Goal: Task Accomplishment & Management: Manage account settings

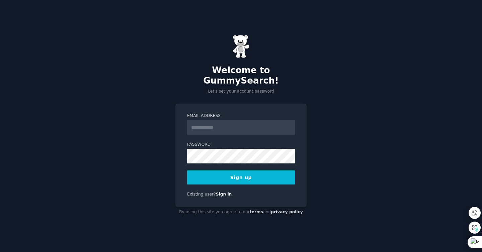
click at [217, 122] on input "Email Address" at bounding box center [241, 127] width 108 height 15
type input "**********"
click at [233, 175] on button "Sign up" at bounding box center [241, 178] width 108 height 14
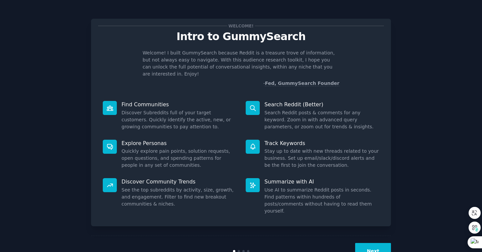
click at [374, 243] on button "Next" at bounding box center [373, 251] width 36 height 16
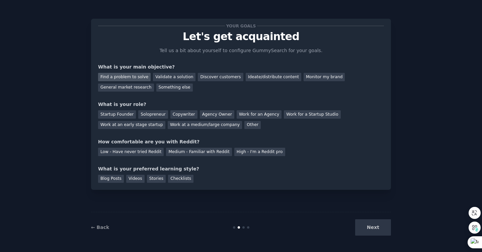
click at [125, 76] on div "Find a problem to solve" at bounding box center [124, 77] width 53 height 8
click at [111, 114] on div "Startup Founder" at bounding box center [117, 114] width 38 height 8
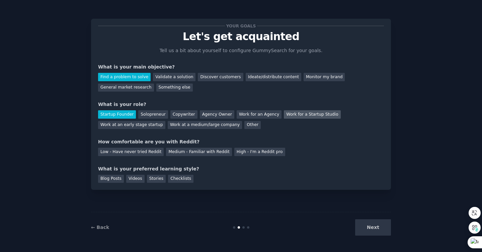
click at [301, 115] on div "Work for a Startup Studio" at bounding box center [312, 114] width 57 height 8
click at [125, 113] on div "Startup Founder" at bounding box center [117, 114] width 38 height 8
click at [202, 153] on div "Medium - Familiar with Reddit" at bounding box center [199, 152] width 66 height 8
click at [106, 180] on div "Blog Posts" at bounding box center [111, 179] width 26 height 8
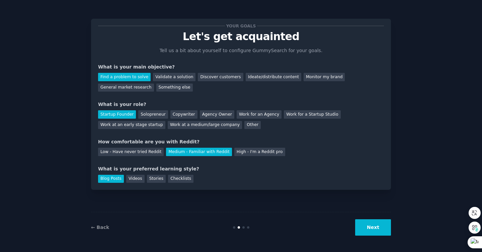
click at [380, 233] on button "Next" at bounding box center [373, 228] width 36 height 16
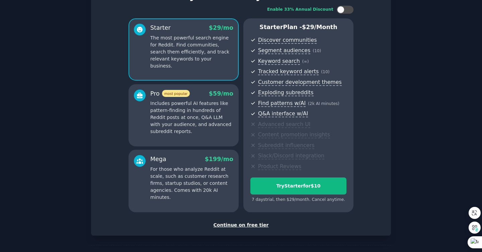
scroll to position [65, 0]
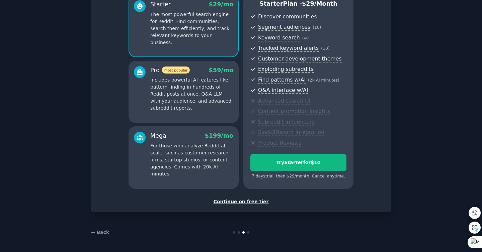
click at [248, 233] on div at bounding box center [241, 233] width 100 height 2
click at [247, 233] on div at bounding box center [248, 233] width 2 height 2
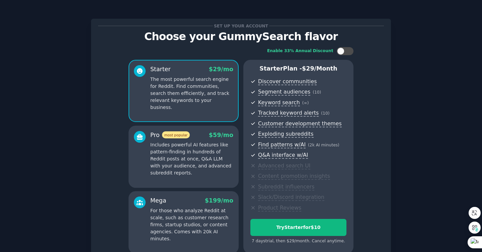
scroll to position [0, 0]
click at [193, 150] on p "Includes powerful AI features like pattern-finding in hundreds of Reddit posts …" at bounding box center [191, 158] width 83 height 35
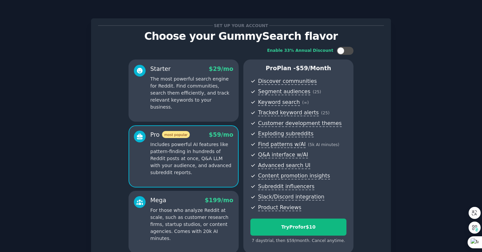
click at [185, 213] on p "For those who analyze Reddit at scale, such as customer research firms, startup…" at bounding box center [191, 224] width 83 height 35
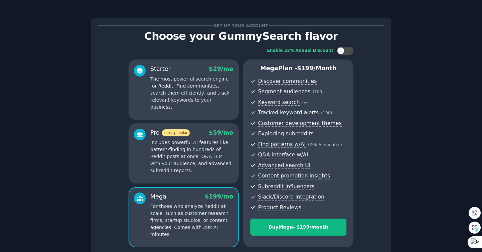
click at [183, 166] on p "Includes powerful AI features like pattern-finding in hundreds of Reddit posts …" at bounding box center [191, 156] width 83 height 35
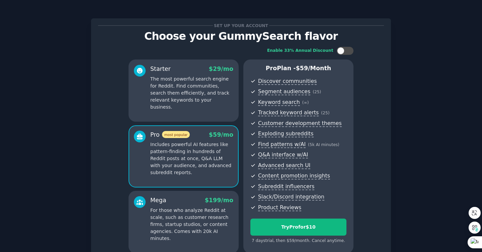
click at [196, 108] on div "Starter $ 29 /mo The most powerful search engine for Reddit. Find communities, …" at bounding box center [184, 91] width 110 height 62
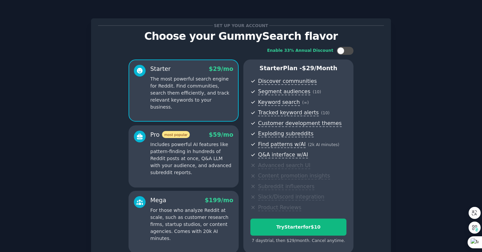
click at [192, 220] on p "For those who analyze Reddit at scale, such as customer research firms, startup…" at bounding box center [191, 224] width 83 height 35
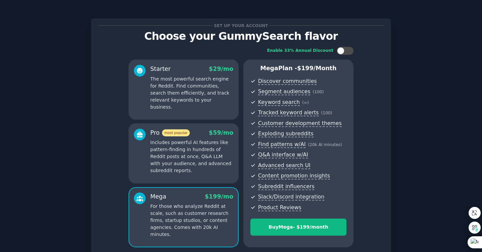
click at [188, 164] on p "Includes powerful AI features like pattern-finding in hundreds of Reddit posts …" at bounding box center [191, 156] width 83 height 35
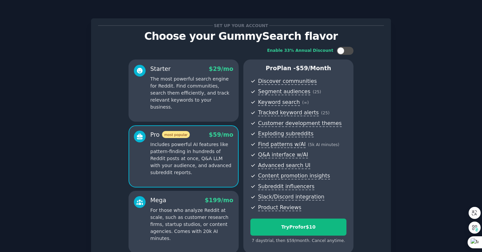
scroll to position [65, 0]
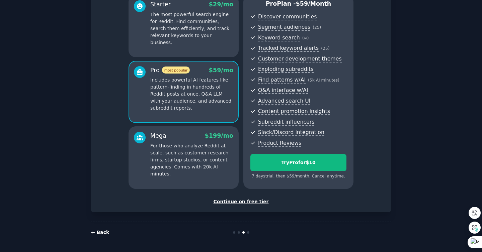
click at [103, 235] on link "← Back" at bounding box center [100, 232] width 18 height 5
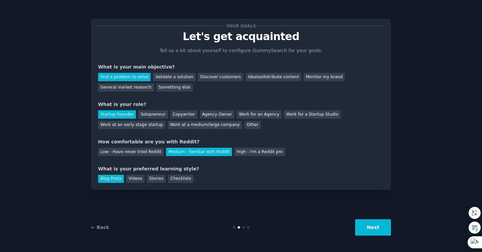
click at [361, 232] on button "Next" at bounding box center [373, 228] width 36 height 16
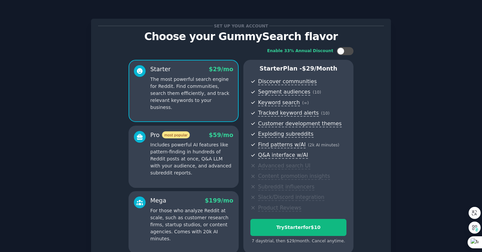
click at [366, 229] on div "Enable 33% Annual Discount Starter $ 29 /mo The most powerful search engine for…" at bounding box center [241, 151] width 286 height 216
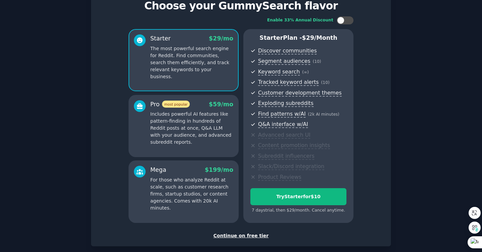
scroll to position [65, 0]
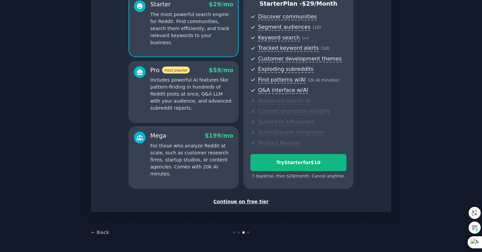
click at [240, 202] on div "Continue on free tier" at bounding box center [241, 201] width 286 height 7
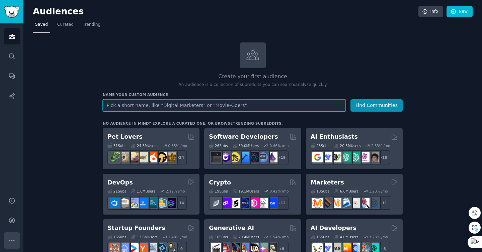
click at [13, 238] on icon "Sidebar" at bounding box center [11, 240] width 7 height 7
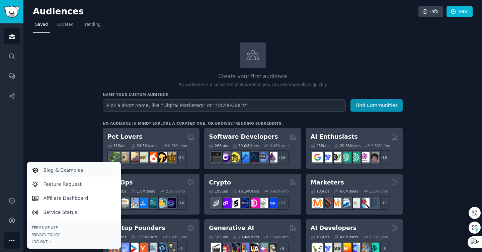
click at [69, 172] on p "Blog & Examples" at bounding box center [64, 170] width 40 height 7
click at [423, 12] on icon at bounding box center [425, 12] width 6 height 6
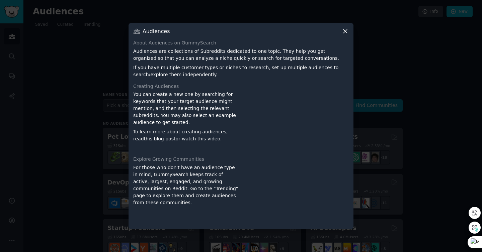
click at [346, 31] on icon at bounding box center [345, 31] width 7 height 7
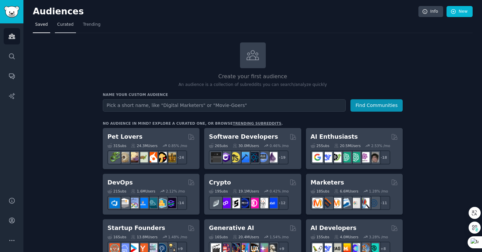
click at [61, 26] on span "Curated" at bounding box center [65, 25] width 16 height 6
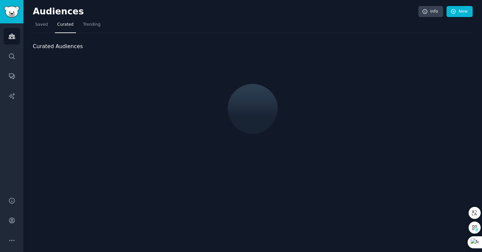
click at [10, 12] on img "Sidebar" at bounding box center [11, 12] width 15 height 12
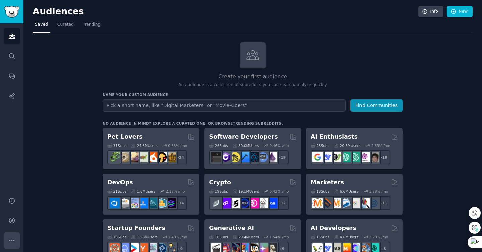
click at [12, 245] on button "More" at bounding box center [12, 241] width 16 height 16
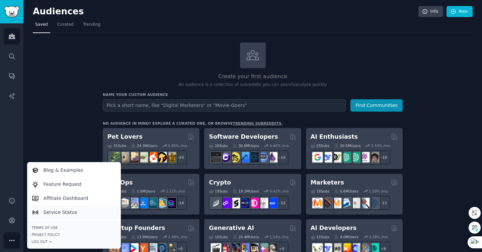
click at [66, 214] on p "Service Status" at bounding box center [61, 212] width 34 height 7
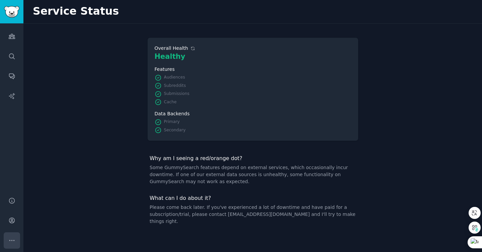
click at [13, 239] on icon "Sidebar" at bounding box center [11, 240] width 7 height 7
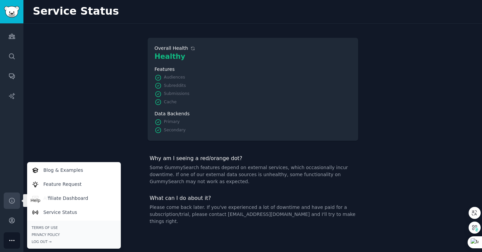
click at [12, 204] on icon "Sidebar" at bounding box center [11, 200] width 7 height 7
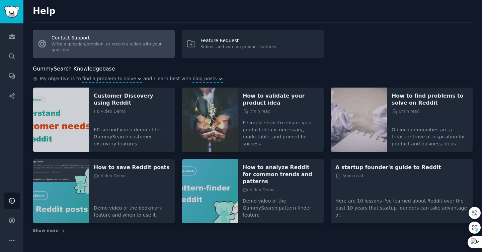
click at [93, 42] on link "Contact Support Write a question/problem, or record a video with your question" at bounding box center [104, 44] width 142 height 28
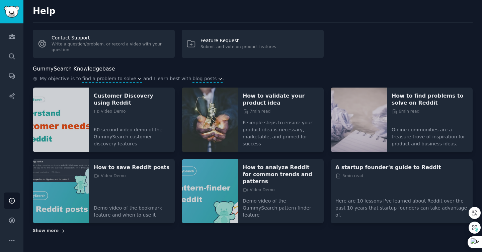
click at [61, 229] on icon at bounding box center [63, 231] width 5 height 5
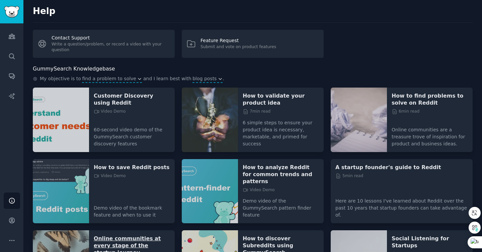
scroll to position [132, 0]
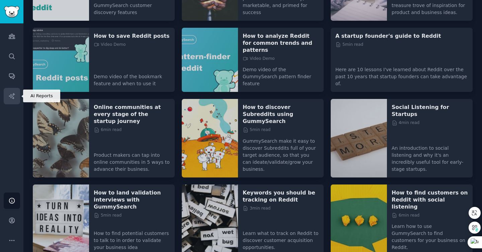
click at [11, 97] on icon "Sidebar" at bounding box center [11, 96] width 7 height 7
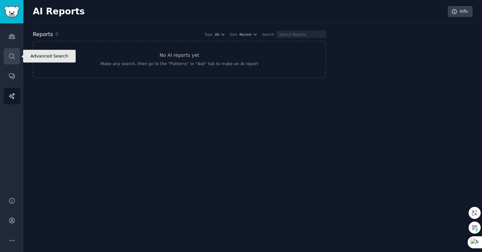
click at [11, 58] on icon "Sidebar" at bounding box center [11, 56] width 7 height 7
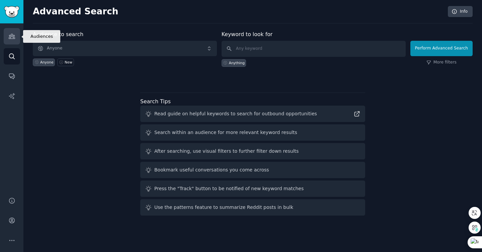
click at [12, 40] on link "Audiences" at bounding box center [12, 36] width 16 height 16
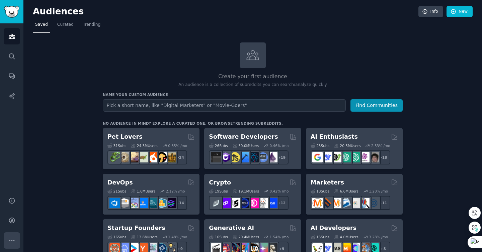
click at [14, 238] on icon "Sidebar" at bounding box center [11, 240] width 7 height 7
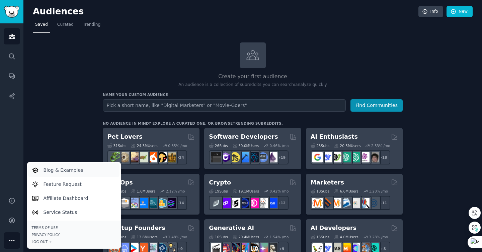
click at [71, 171] on p "Blog & Examples" at bounding box center [64, 170] width 40 height 7
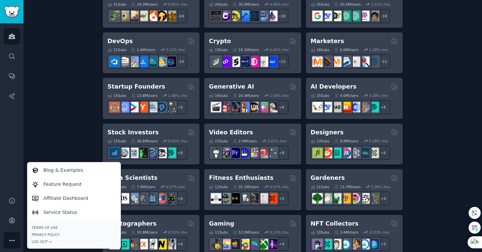
scroll to position [520, 0]
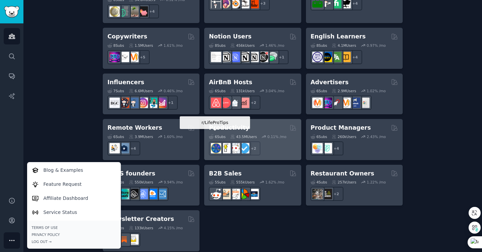
click at [215, 143] on img at bounding box center [216, 148] width 10 height 10
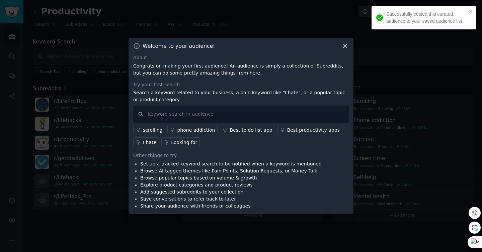
click at [345, 53] on div "Welcome to your audience! About Congrats on making your first audience! An audi…" at bounding box center [241, 126] width 225 height 177
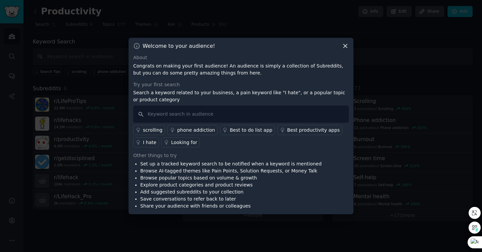
click at [344, 45] on icon at bounding box center [345, 47] width 4 height 4
